Goal: Check status: Check status

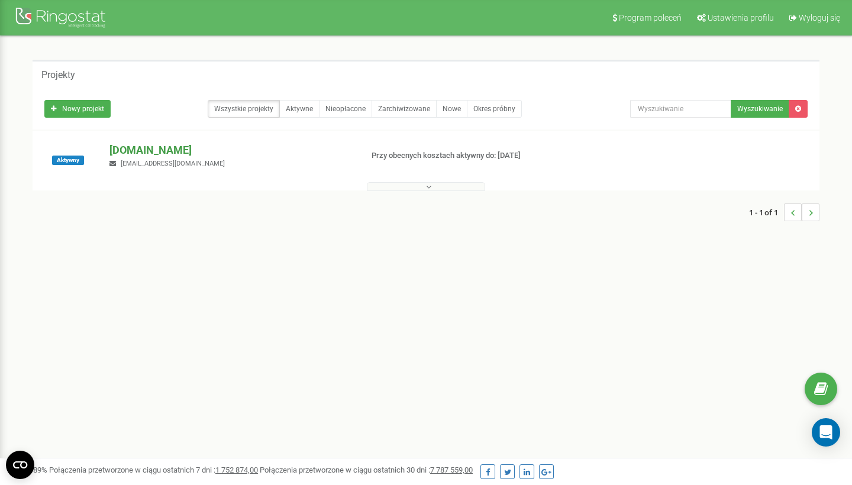
click at [156, 148] on p "[DOMAIN_NAME]" at bounding box center [230, 150] width 243 height 15
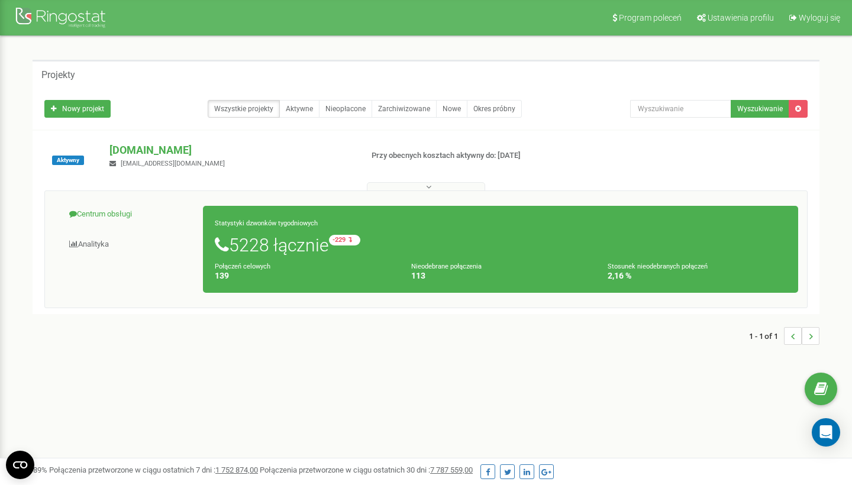
click at [129, 215] on link "Centrum obsługi" at bounding box center [129, 214] width 150 height 29
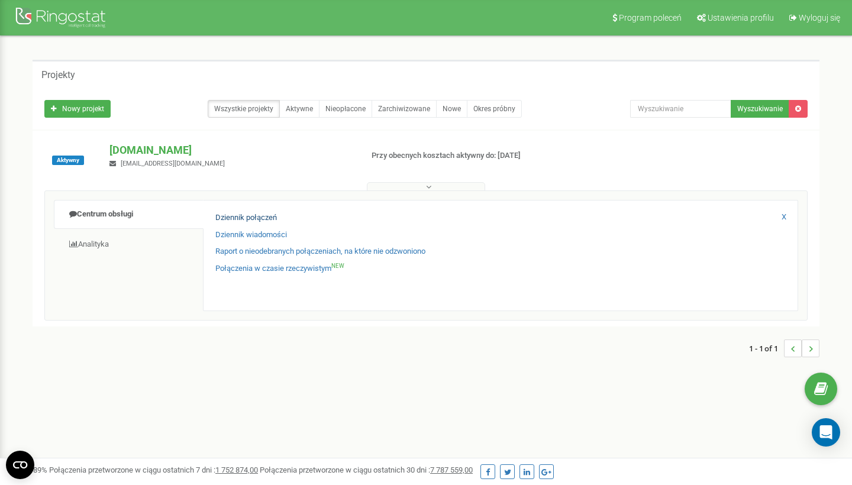
click at [253, 214] on link "Dziennik połączeń" at bounding box center [246, 217] width 62 height 11
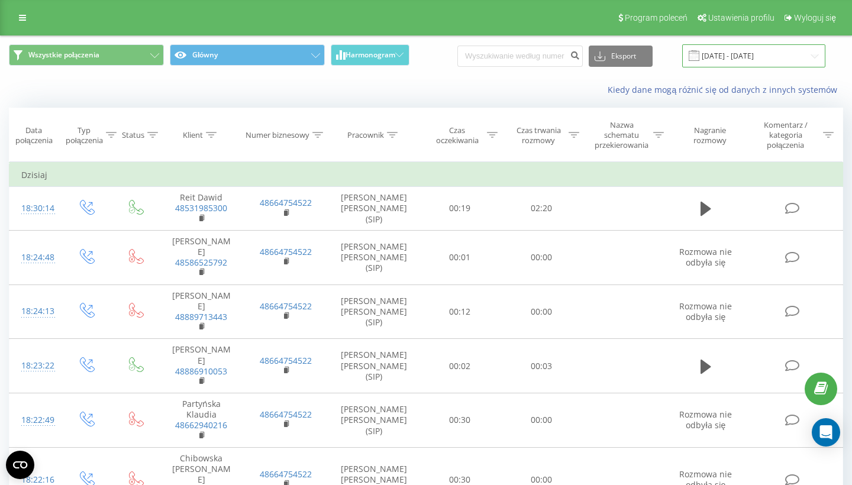
click at [750, 54] on input "21.07.2025 - 21.08.2025" at bounding box center [753, 55] width 143 height 23
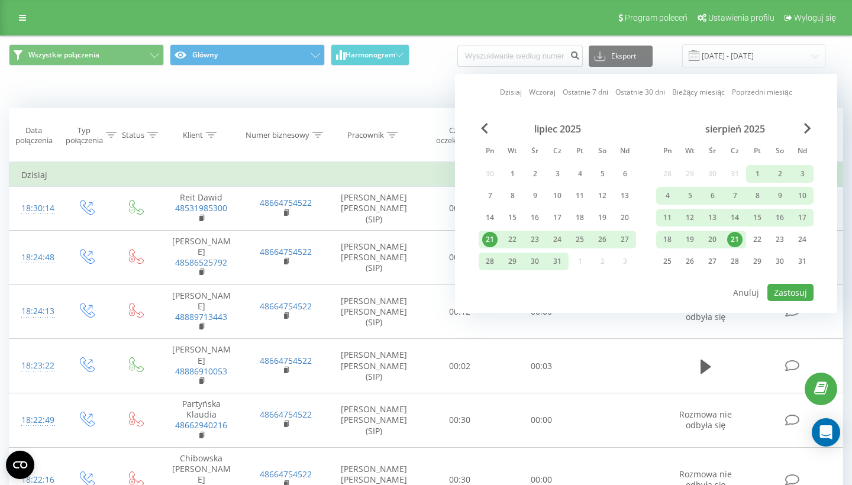
click at [734, 241] on div "21" at bounding box center [734, 239] width 15 height 15
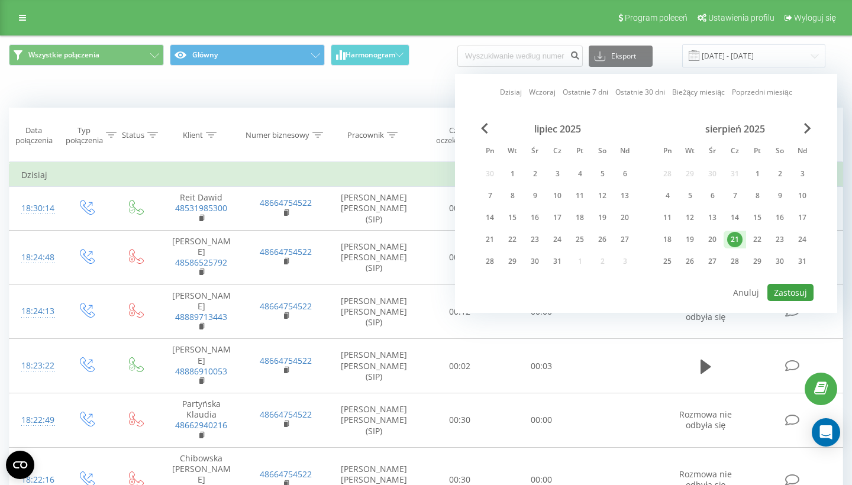
click at [789, 288] on button "Zastosuj" at bounding box center [790, 292] width 46 height 17
type input "21.08.2025 - 21.08.2025"
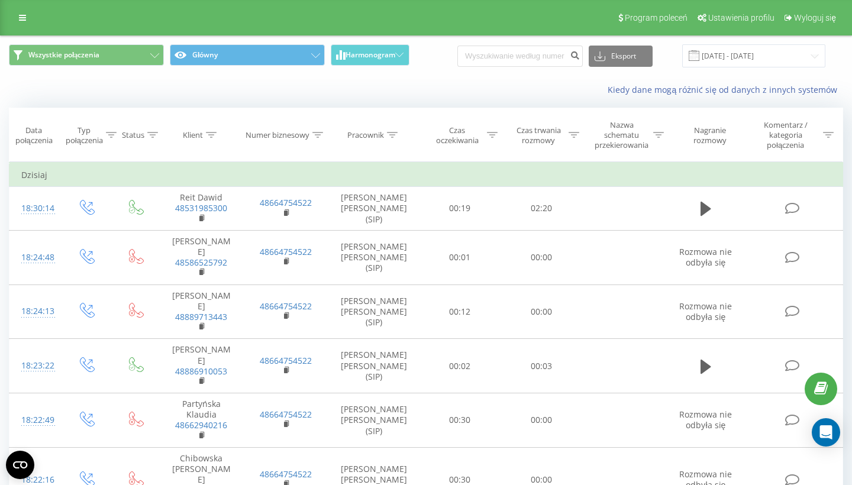
click at [575, 132] on icon at bounding box center [574, 135] width 11 height 6
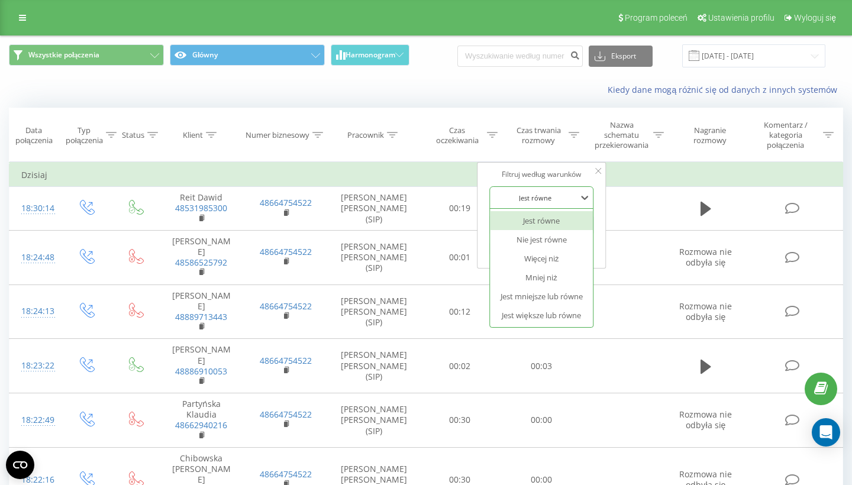
click at [545, 186] on div "Jest równe" at bounding box center [541, 197] width 104 height 22
click at [551, 306] on div "Jest większe lub równe" at bounding box center [541, 315] width 103 height 19
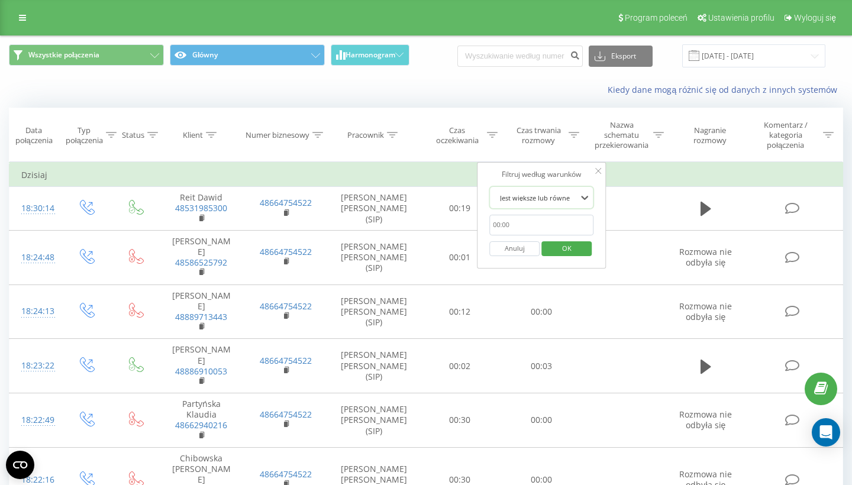
click at [520, 221] on input "text" at bounding box center [541, 225] width 104 height 21
type input "00:20"
click at [560, 243] on span "OK" at bounding box center [566, 248] width 33 height 18
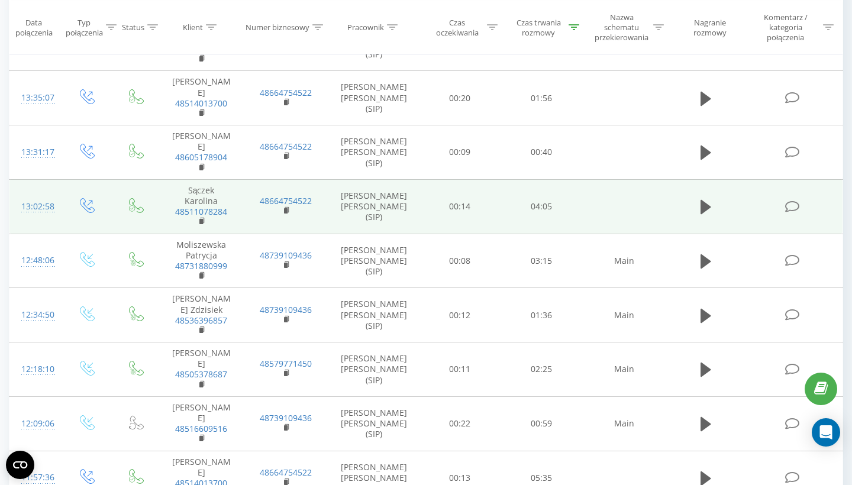
scroll to position [698, 0]
